Goal: Task Accomplishment & Management: Use online tool/utility

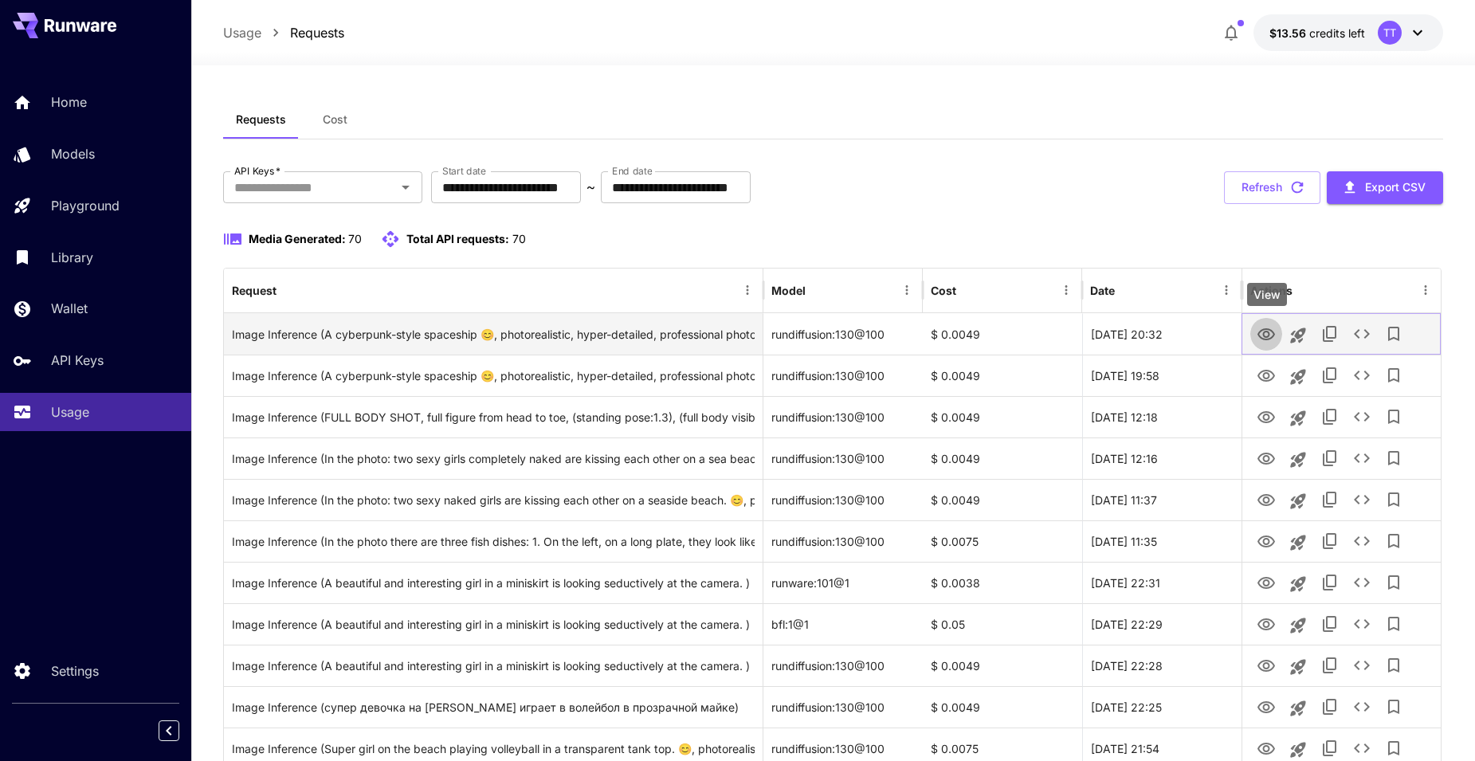
click at [1264, 338] on icon "View" at bounding box center [1266, 334] width 19 height 19
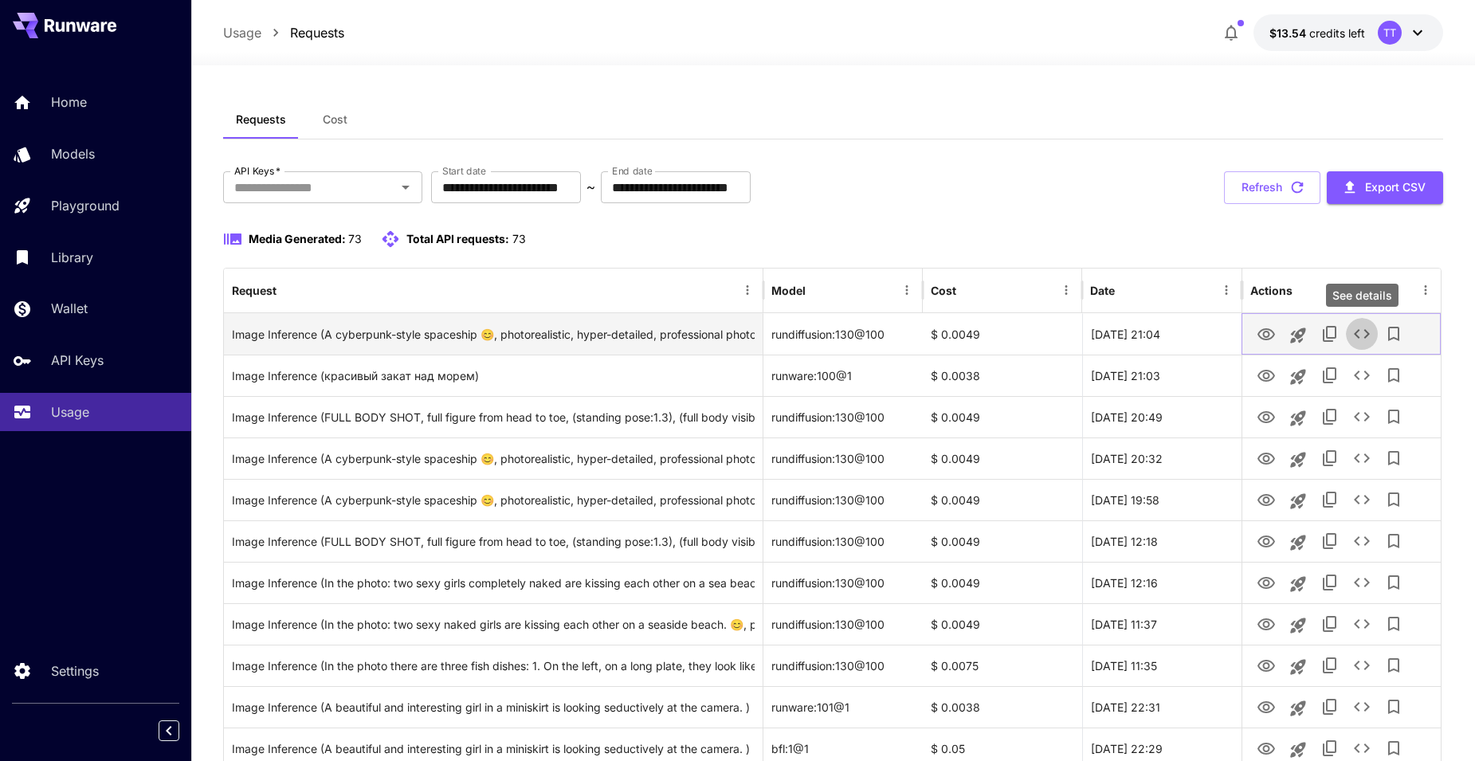
click at [1365, 340] on icon "See details" at bounding box center [1362, 333] width 19 height 19
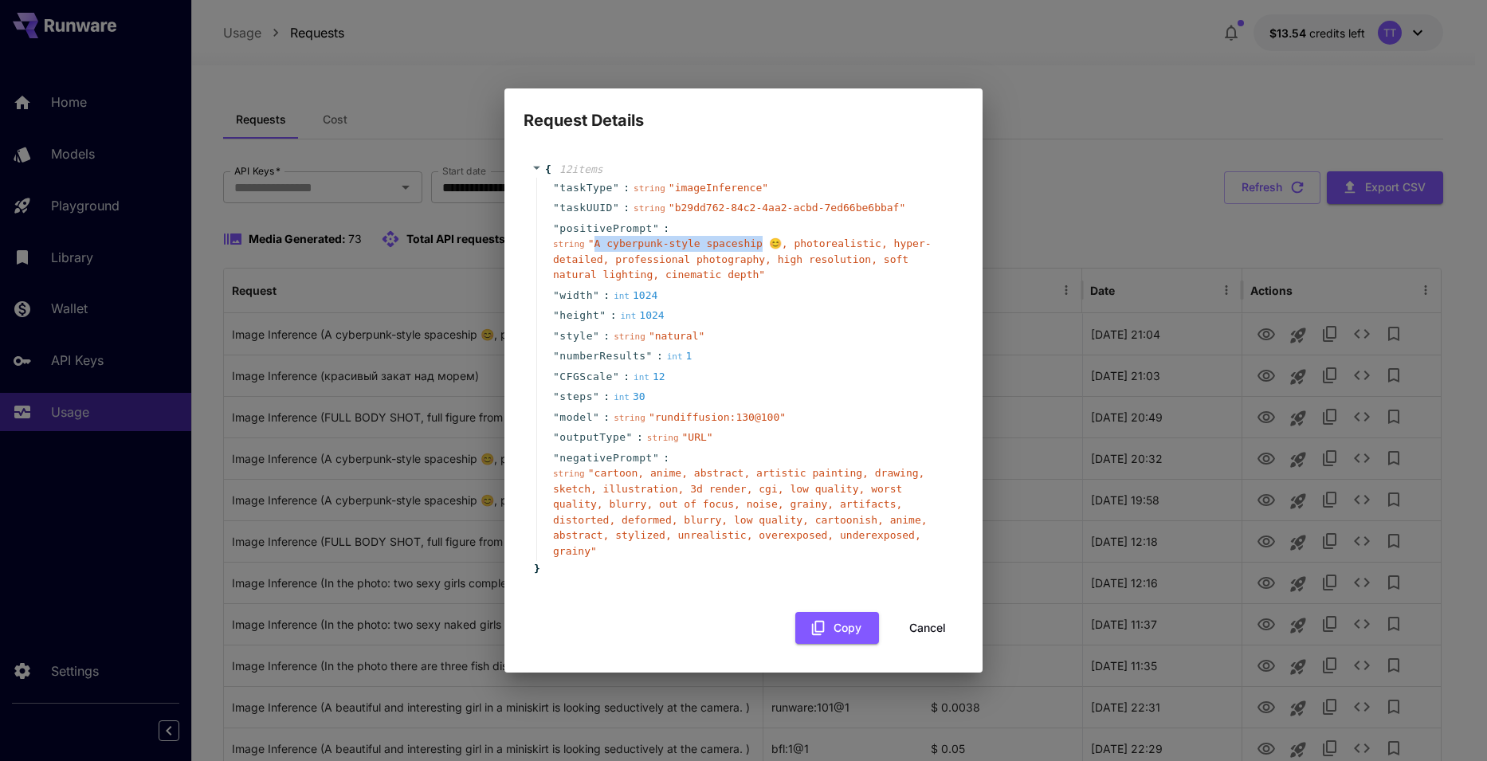
drag, startPoint x: 592, startPoint y: 252, endPoint x: 747, endPoint y: 254, distance: 154.6
click at [747, 254] on span "" A cyberpunk-style spaceship 😊, photorealistic, hyper-detailed, professional p…" at bounding box center [742, 259] width 379 height 43
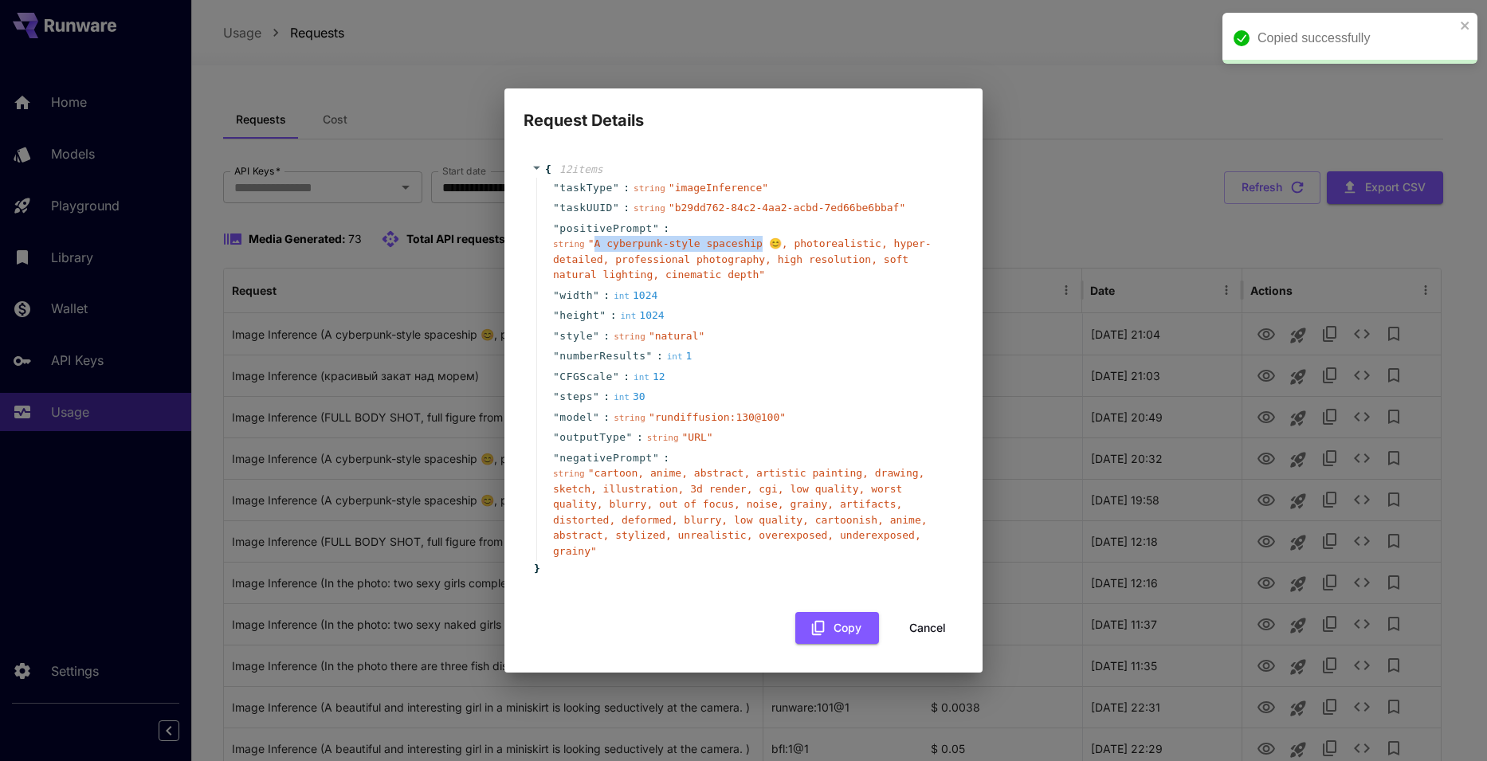
copy span "A cyberpunk-style spaceship"
click at [937, 617] on button "Cancel" at bounding box center [928, 628] width 72 height 33
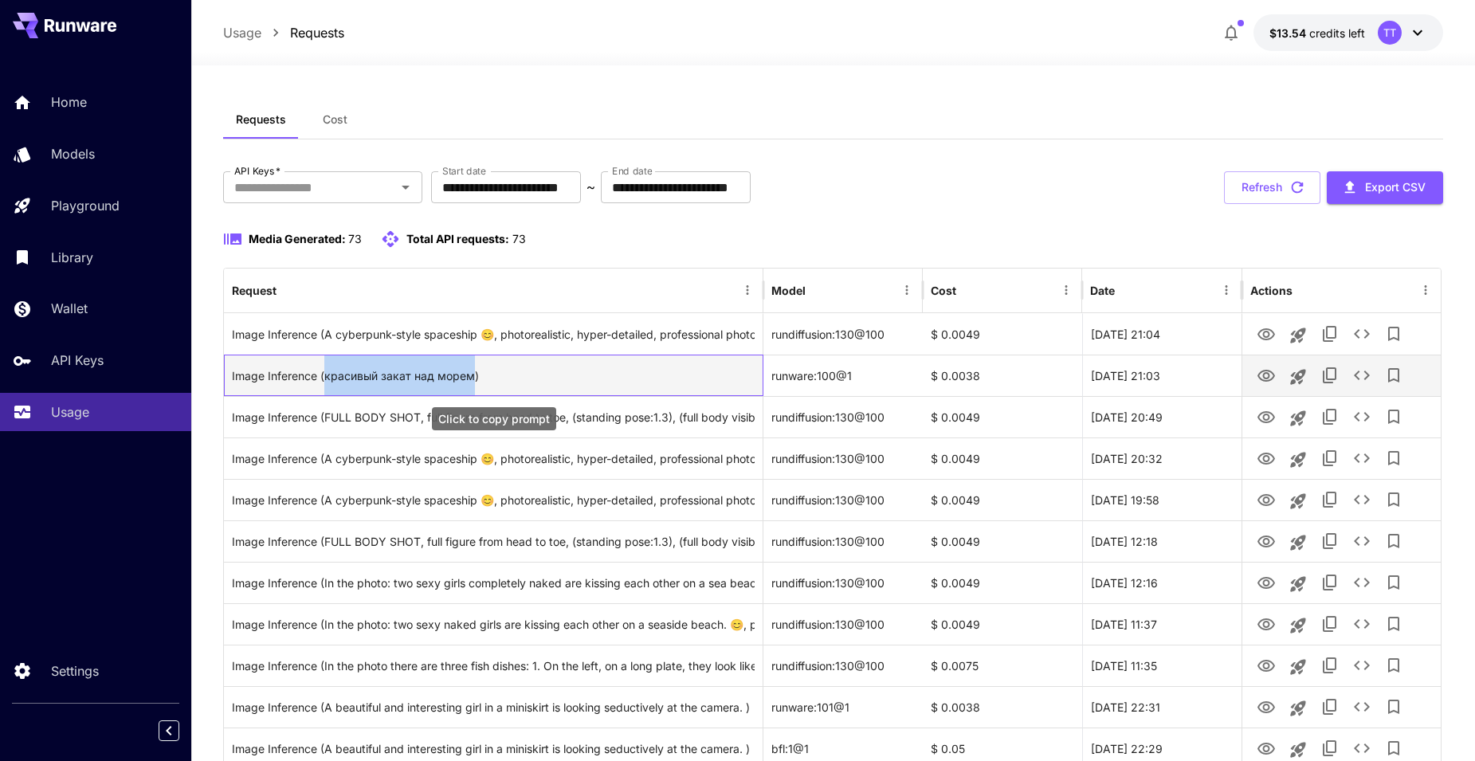
drag, startPoint x: 324, startPoint y: 376, endPoint x: 473, endPoint y: 382, distance: 148.4
click at [473, 382] on div "Image Inference (красивый закат над морем)" at bounding box center [493, 375] width 523 height 41
copy div "красивый закат над морем"
